Goal: Task Accomplishment & Management: Complete application form

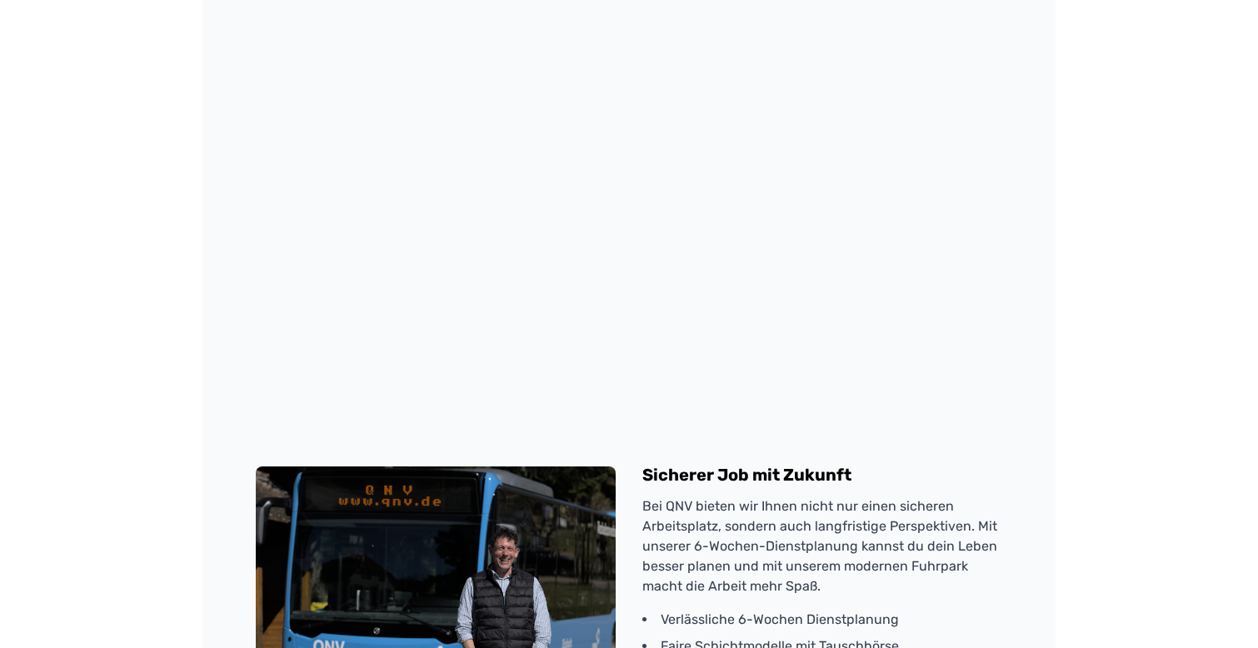
scroll to position [1600, 0]
